Goal: Task Accomplishment & Management: Manage account settings

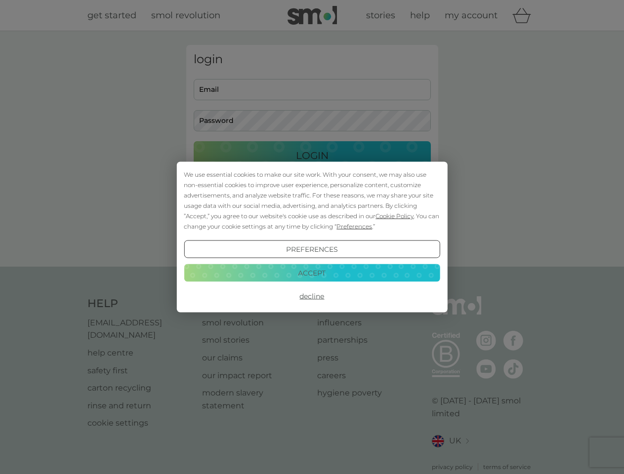
click at [395, 216] on span "Cookie Policy" at bounding box center [394, 215] width 38 height 7
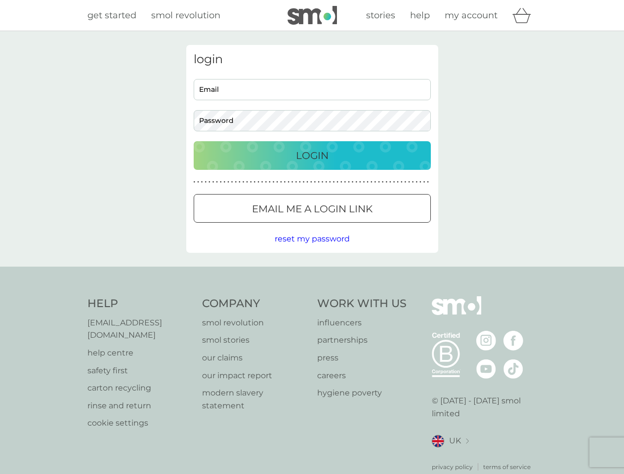
click at [353, 226] on div "login Email Password Login ● ● ● ● ● ● ● ● ● ● ● ● ● ● ● ● ● ● ● ● ● ● ● ● ● ● …" at bounding box center [312, 149] width 252 height 208
click at [312, 249] on div "login Email Password Login ● ● ● ● ● ● ● ● ● ● ● ● ● ● ● ● ● ● ● ● ● ● ● ● ● ● …" at bounding box center [312, 149] width 252 height 208
click at [312, 296] on div "Help [EMAIL_ADDRESS][DOMAIN_NAME] help centre safety first carton recycling rin…" at bounding box center [311, 383] width 449 height 175
click at [312, 273] on div "Help [EMAIL_ADDRESS][DOMAIN_NAME] help centre safety first carton recycling rin…" at bounding box center [312, 384] width 624 height 235
